Goal: Find specific page/section: Find specific page/section

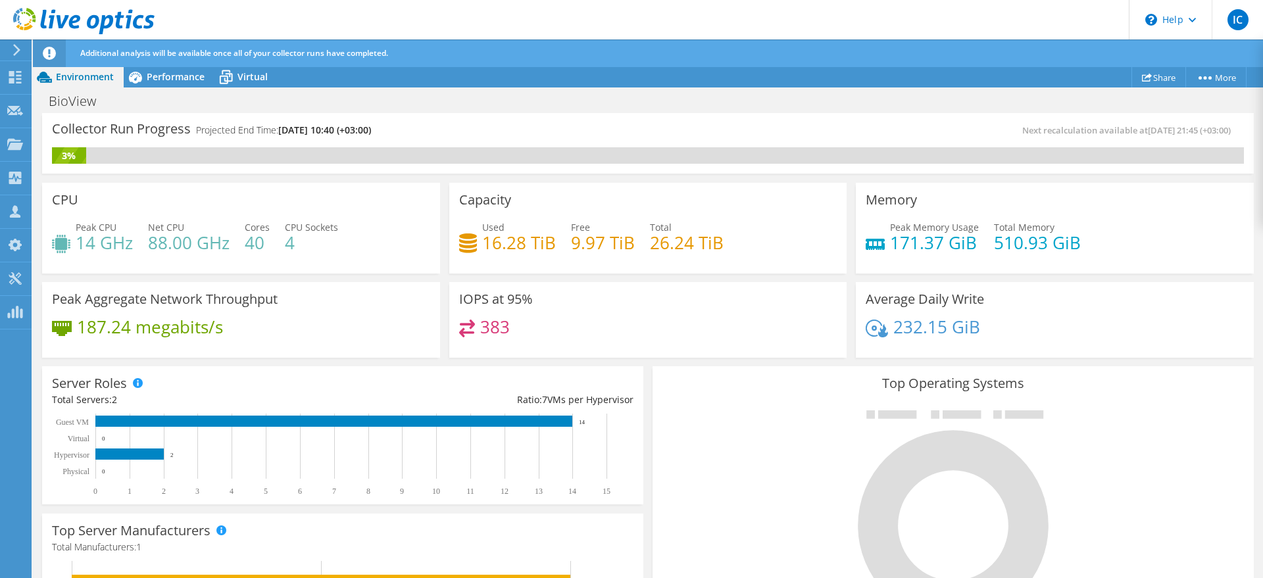
scroll to position [368, 0]
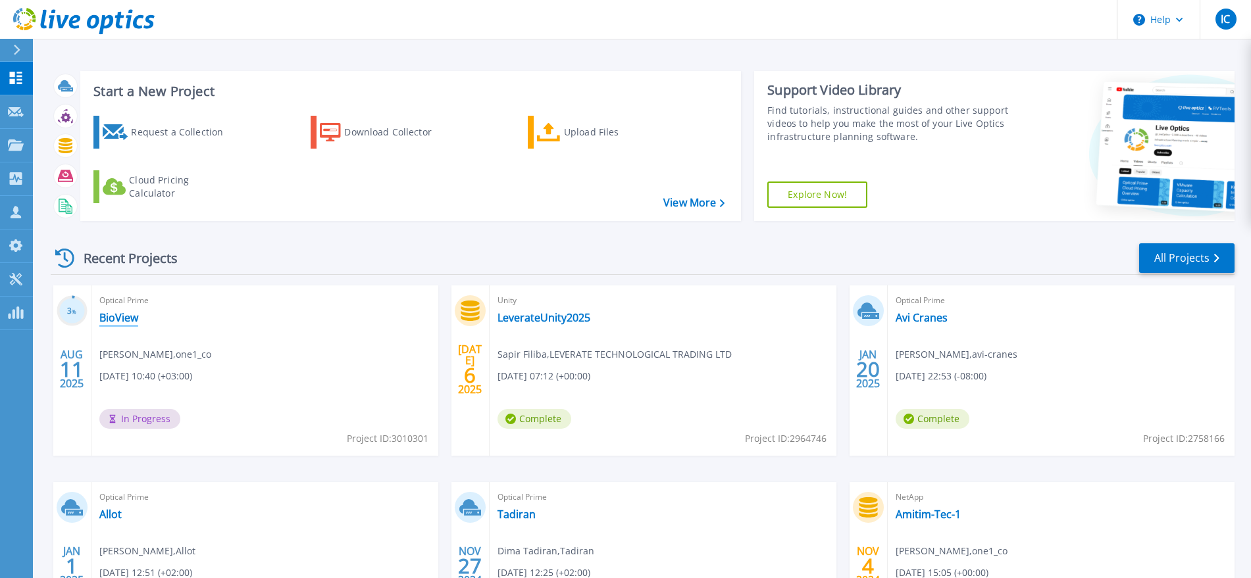
click at [132, 324] on link "BioView" at bounding box center [118, 317] width 39 height 13
